Goal: Complete application form

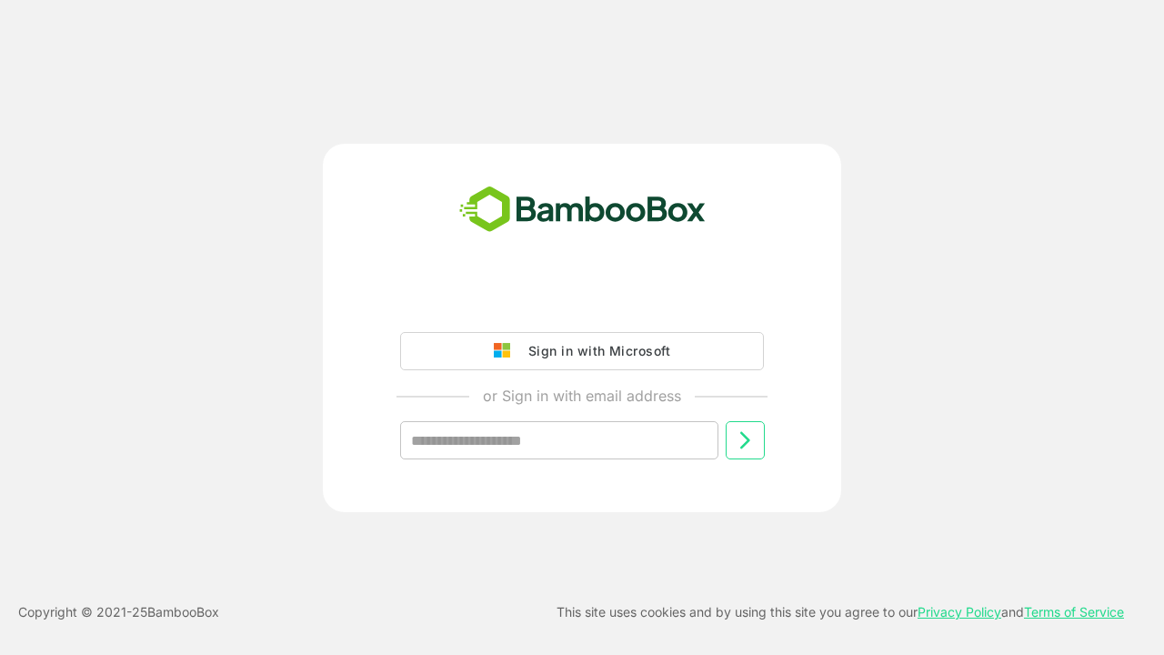
type input "**********"
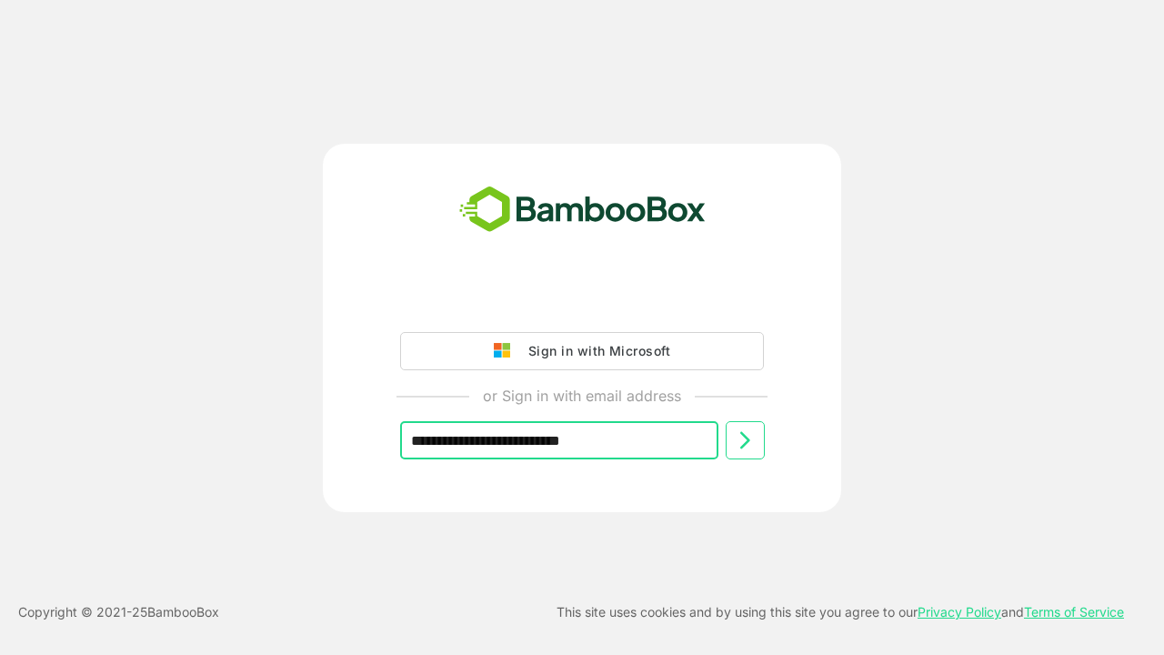
click at [745, 440] on icon at bounding box center [745, 440] width 22 height 22
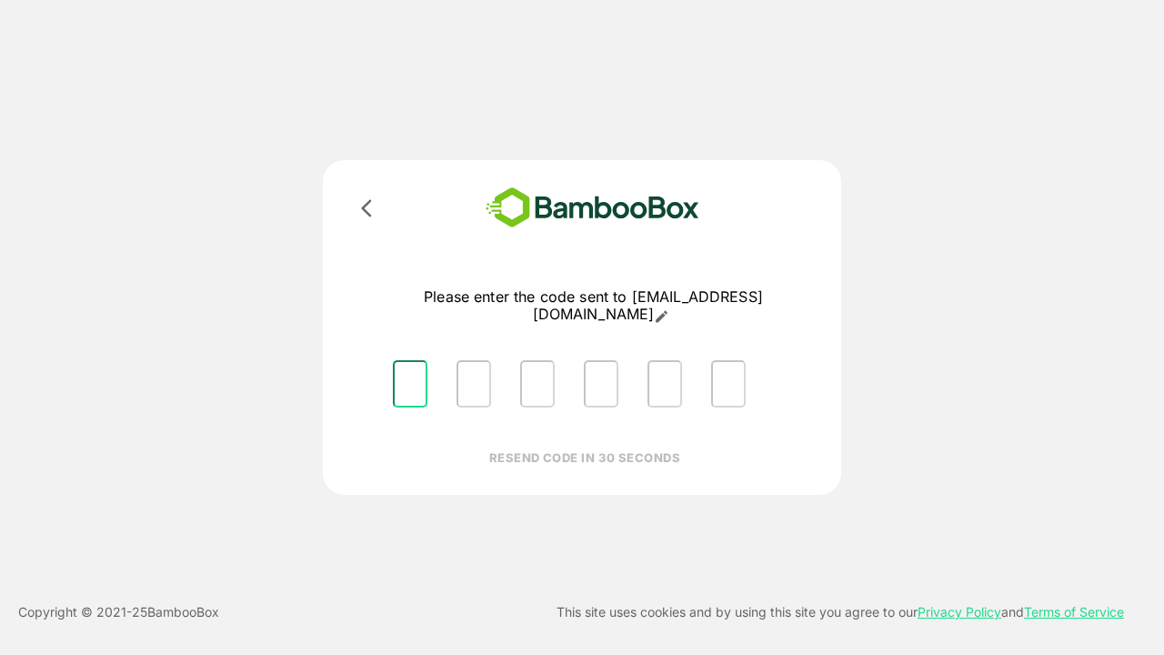
type input "*"
